Goal: Participate in discussion

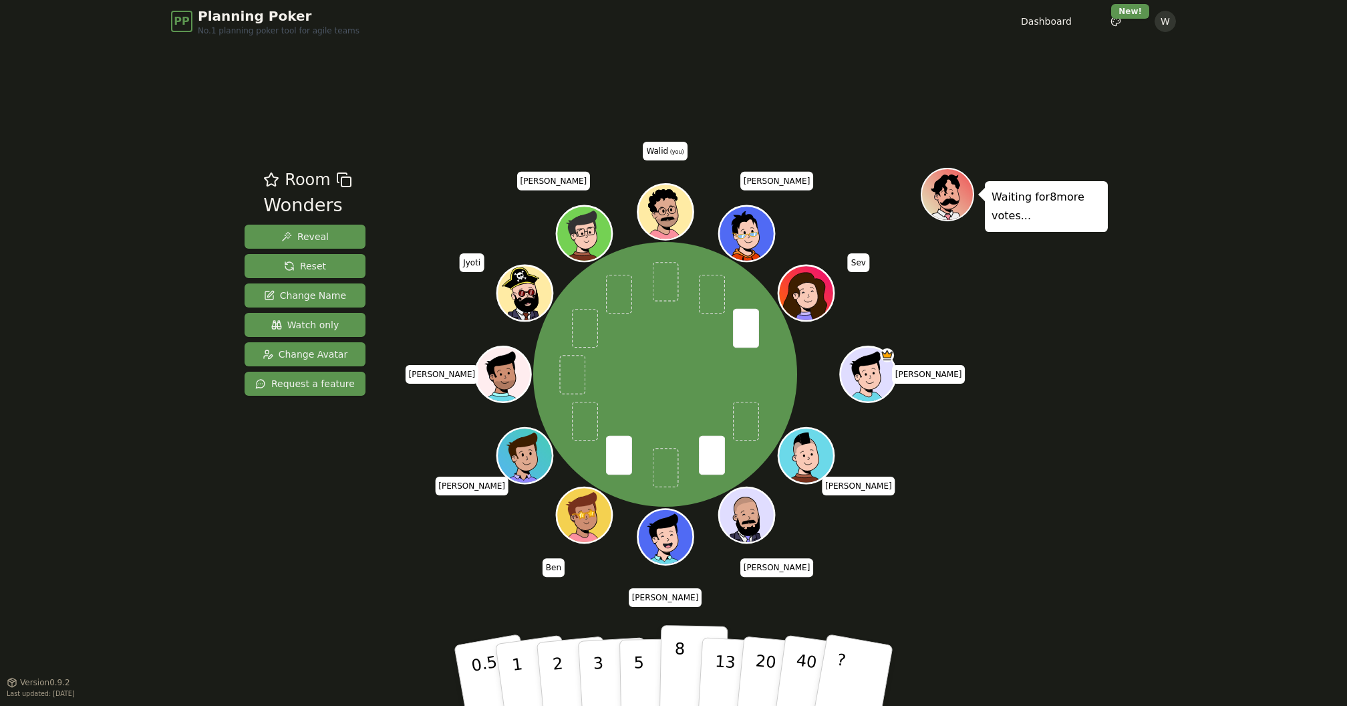
click at [685, 669] on button "8" at bounding box center [693, 676] width 69 height 102
click at [1087, 506] on div "Waiting for 7 more votes..." at bounding box center [1014, 362] width 187 height 388
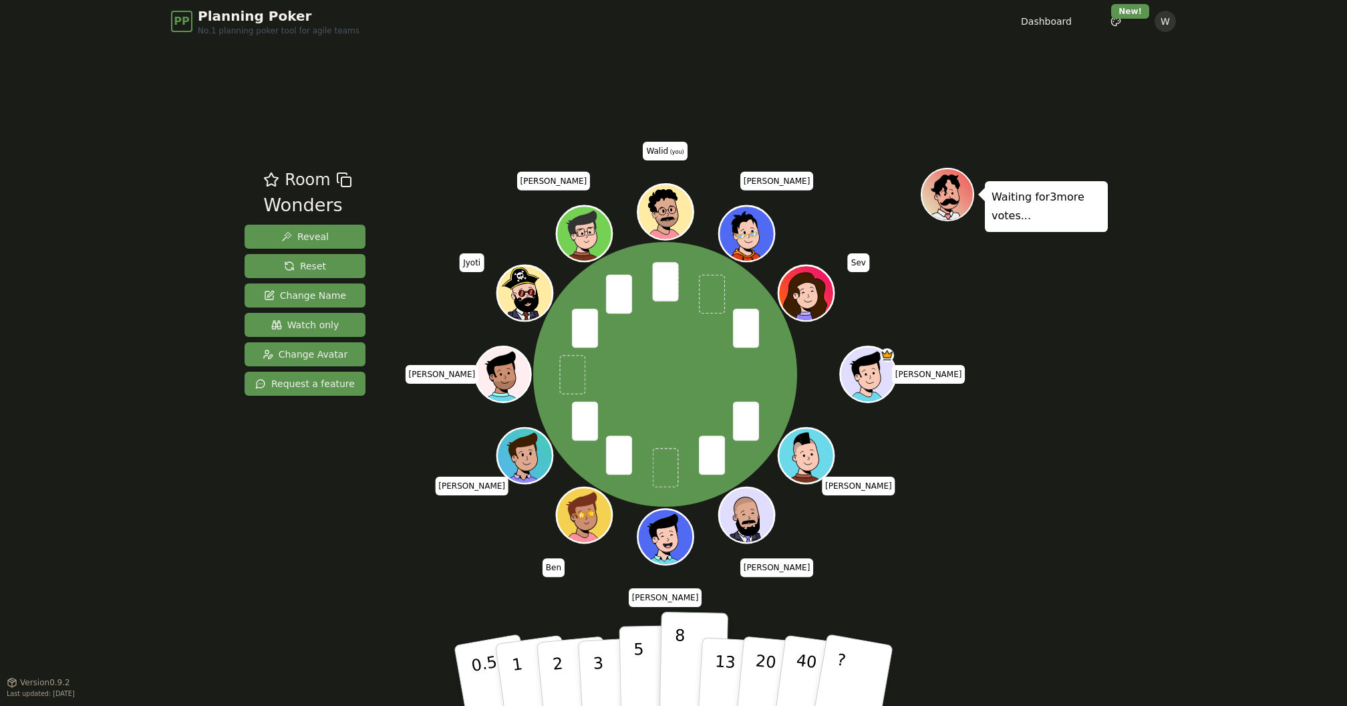
click at [642, 649] on p "5" at bounding box center [638, 675] width 11 height 72
click at [1063, 588] on div "Room Wonders Reveal Reset Change Name Watch only Change Avatar Request a featur…" at bounding box center [673, 362] width 869 height 639
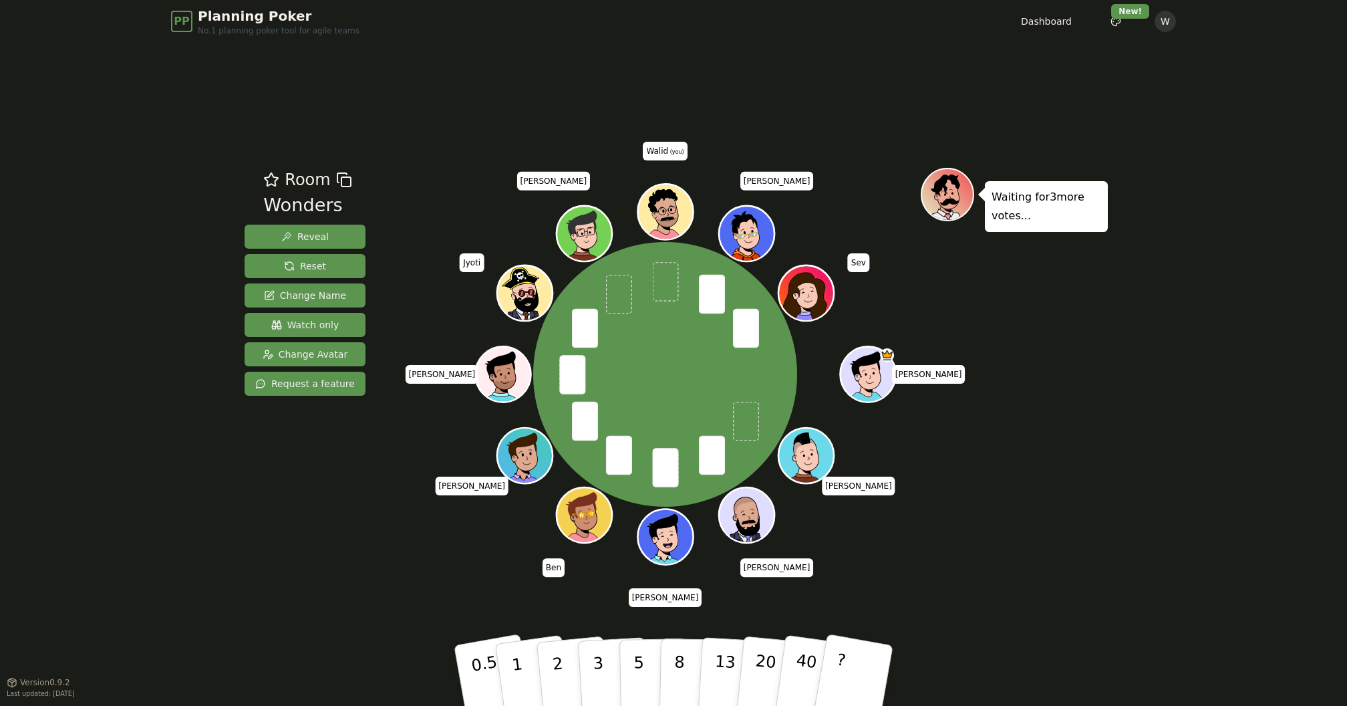
click at [1071, 522] on div "Waiting for 3 more votes..." at bounding box center [1014, 362] width 187 height 388
click at [651, 658] on button "5" at bounding box center [653, 676] width 69 height 102
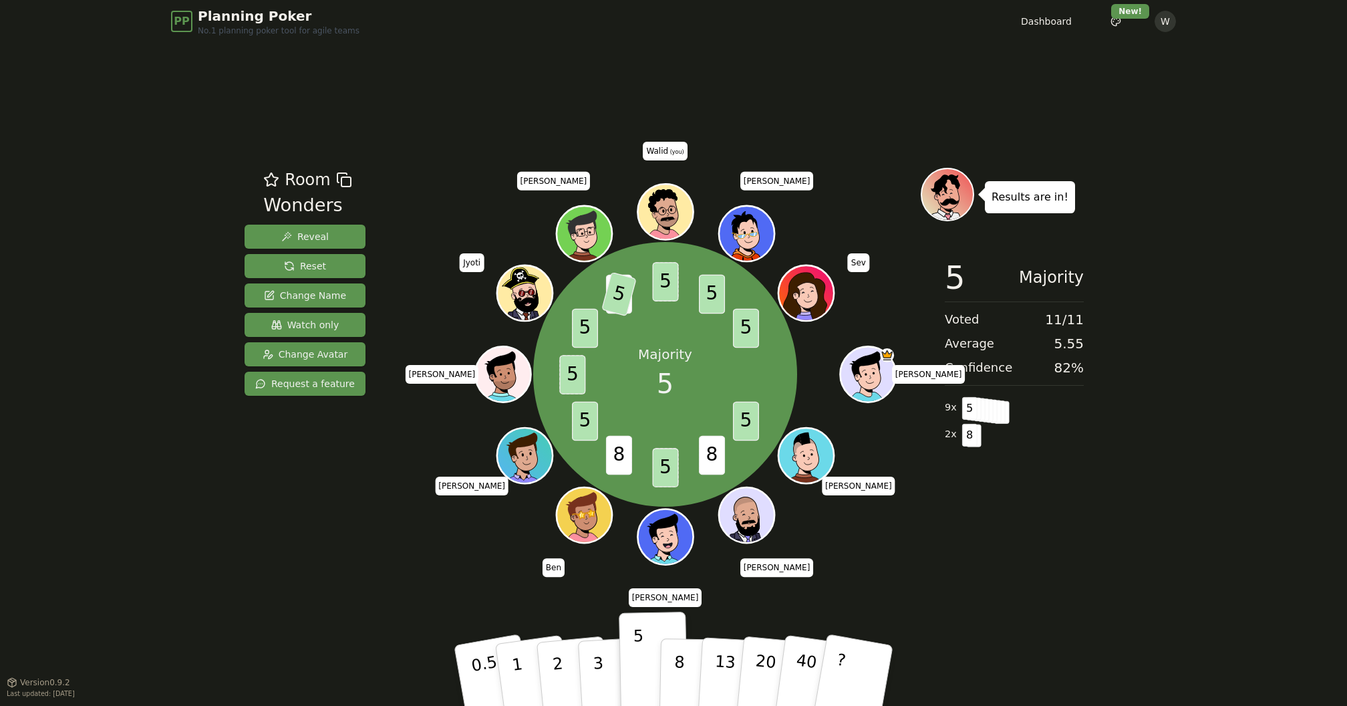
click at [1173, 559] on div "PP Planning Poker No.1 planning poker tool for agile teams Dashboard Toggle the…" at bounding box center [673, 353] width 1347 height 706
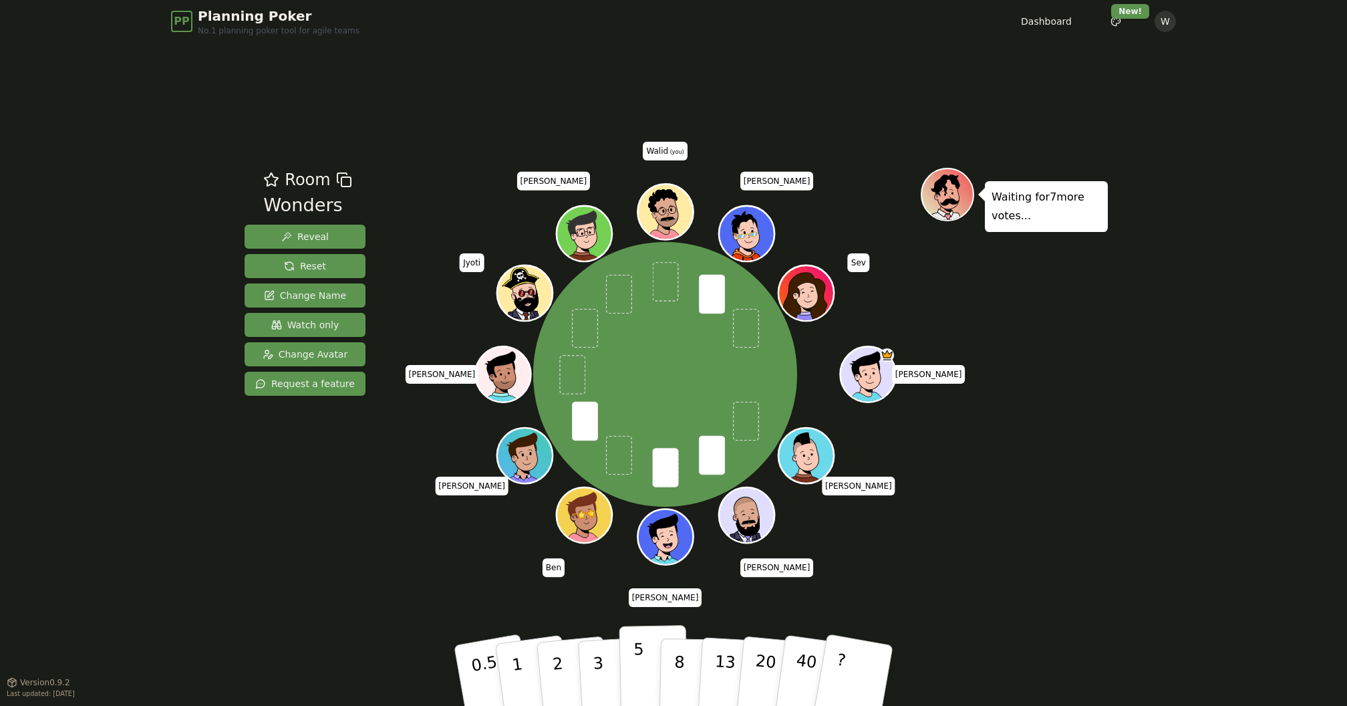
click at [640, 659] on p "5" at bounding box center [638, 675] width 11 height 72
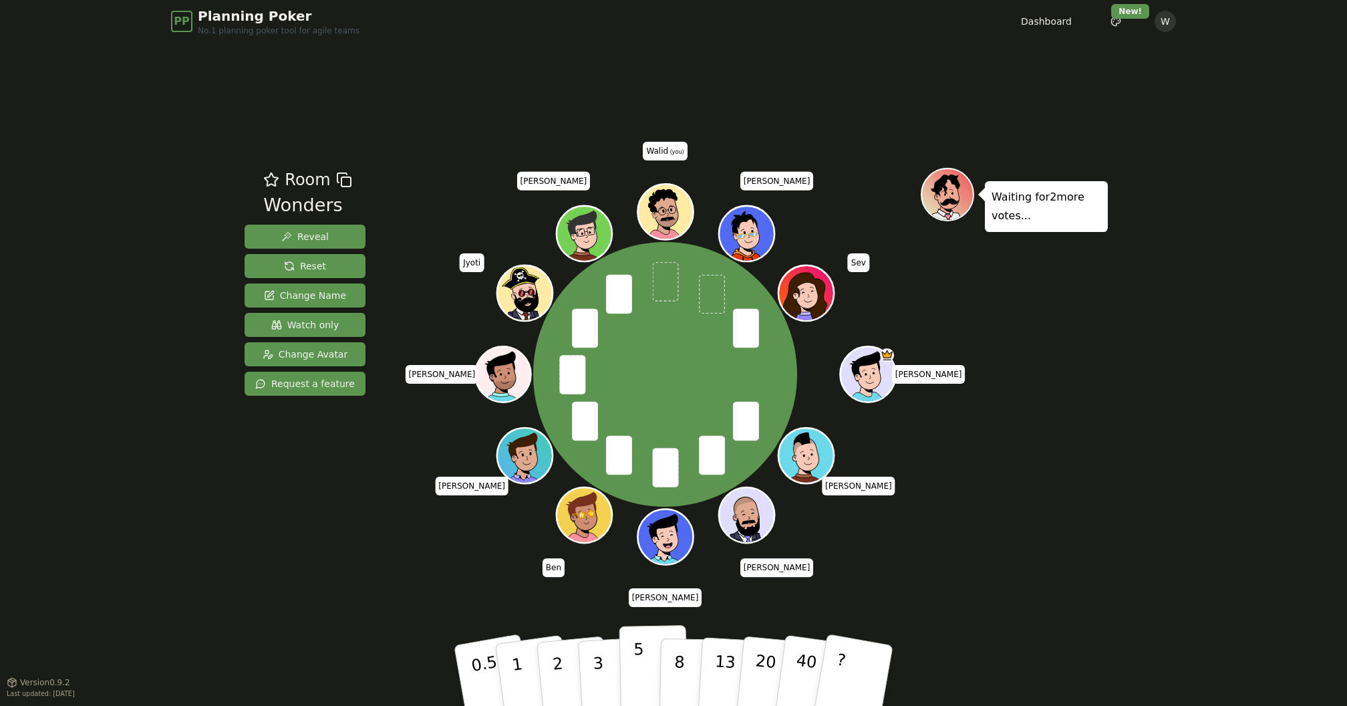
click at [633, 663] on button "5" at bounding box center [653, 676] width 69 height 102
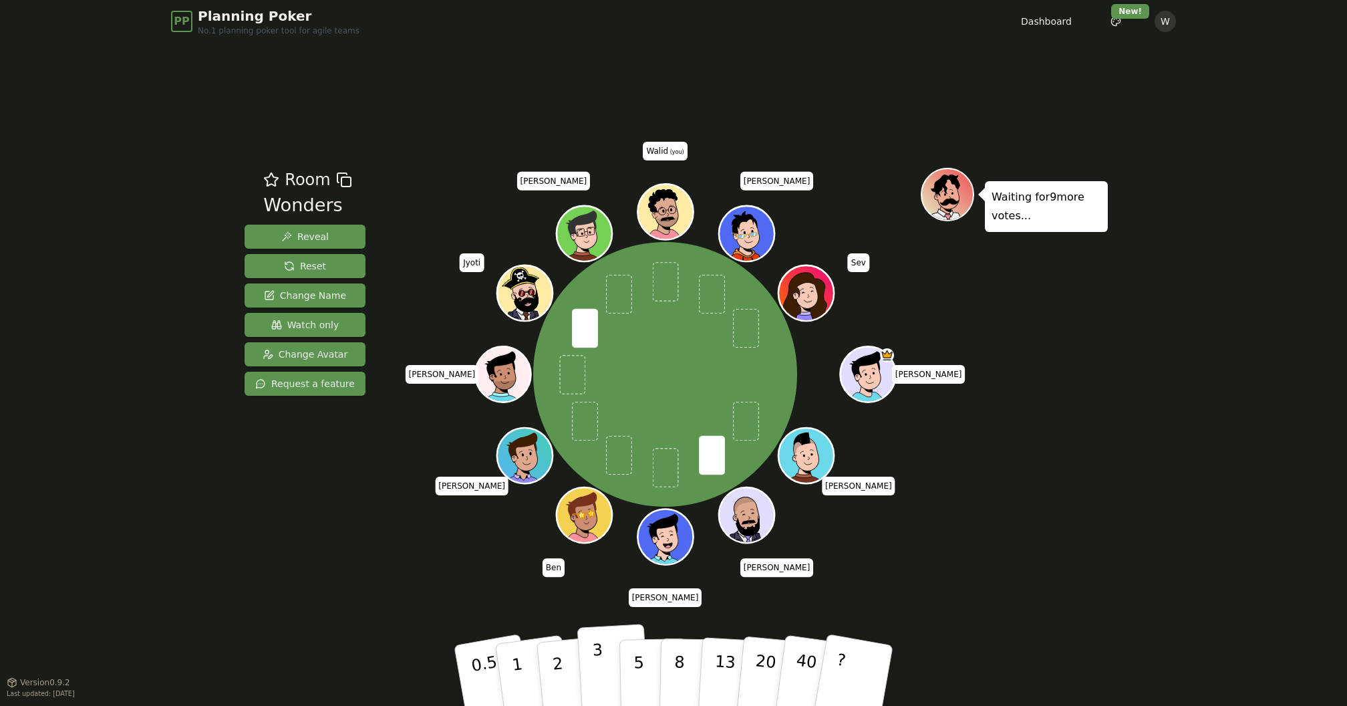
click at [603, 668] on button "3" at bounding box center [613, 675] width 73 height 104
